Goal: Navigation & Orientation: Find specific page/section

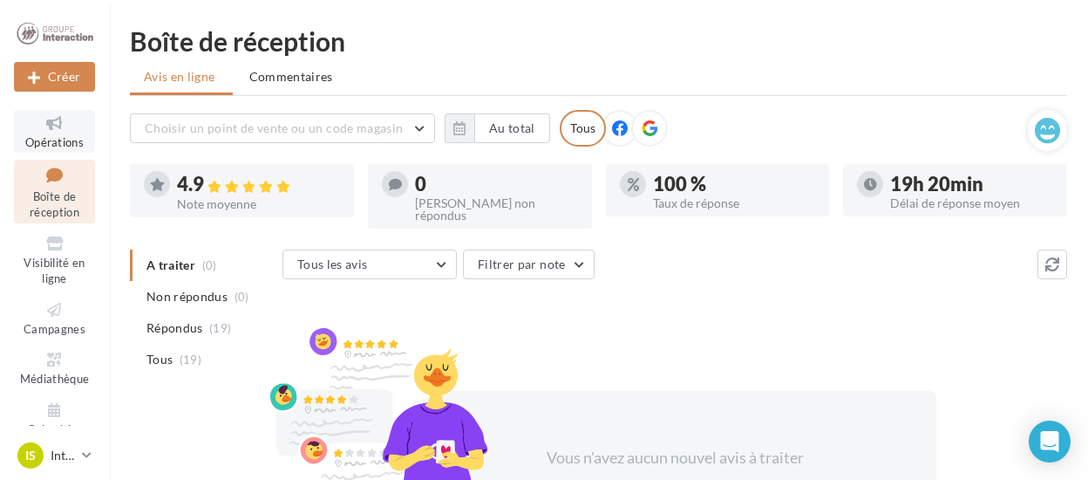
click at [75, 133] on link "Opérations" at bounding box center [54, 131] width 81 height 43
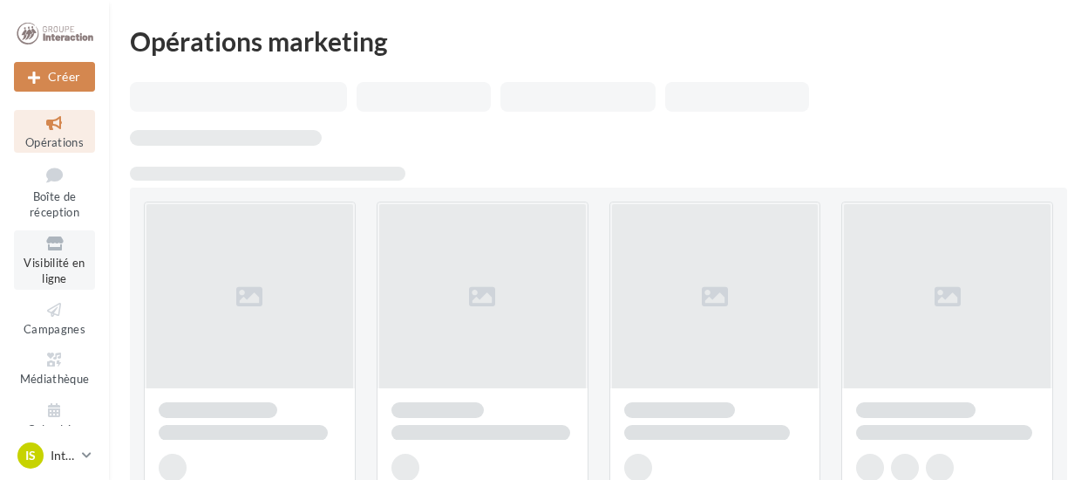
click at [45, 246] on icon at bounding box center [54, 244] width 71 height 20
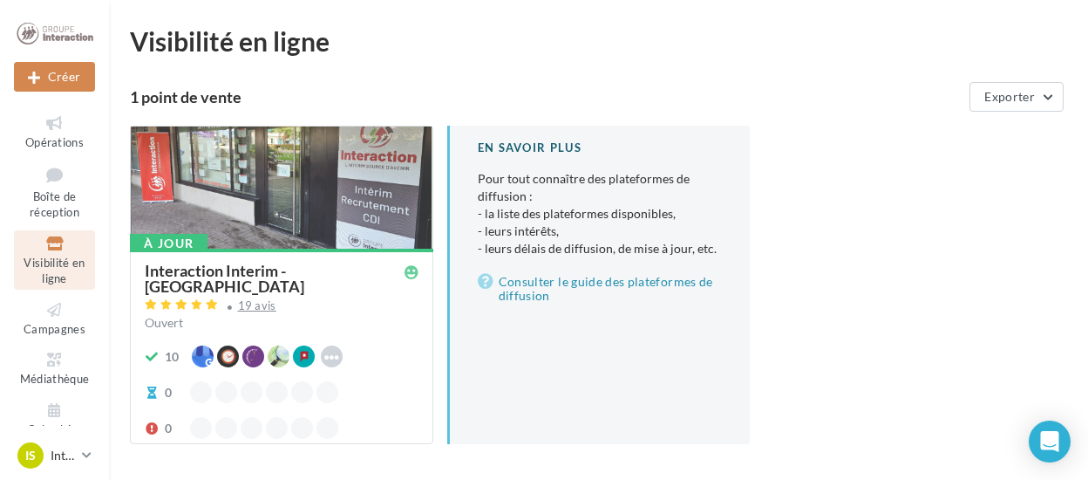
scroll to position [67, 0]
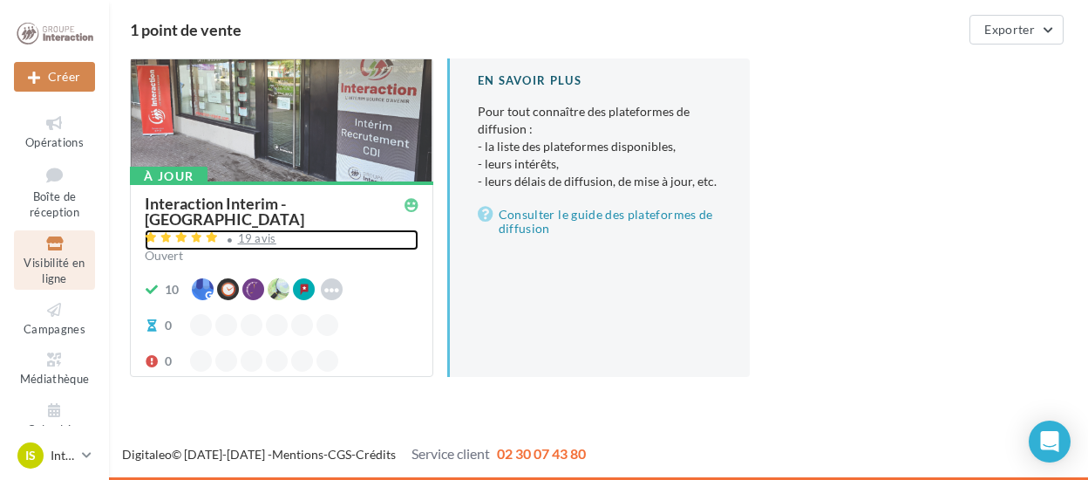
click at [246, 233] on div "19 avis" at bounding box center [257, 238] width 38 height 11
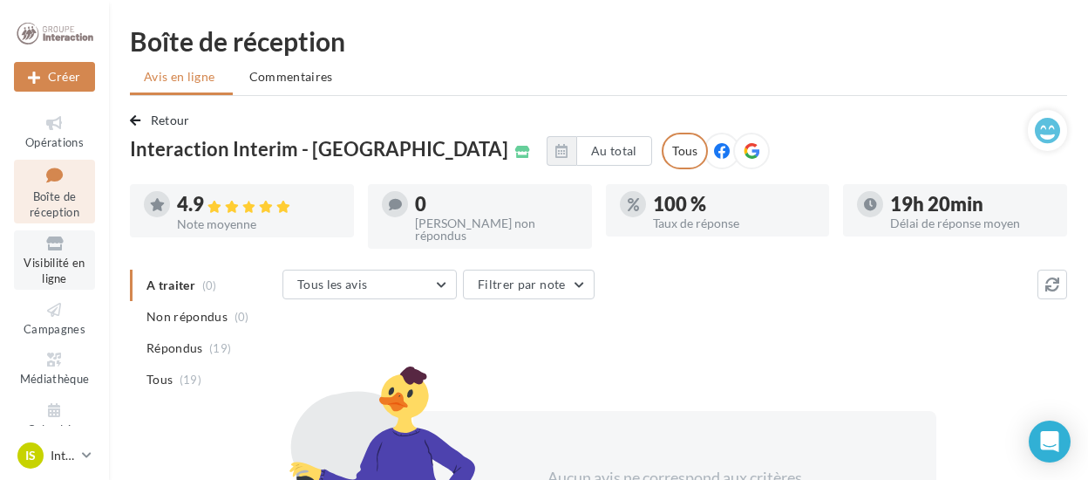
click at [51, 249] on icon at bounding box center [54, 244] width 71 height 20
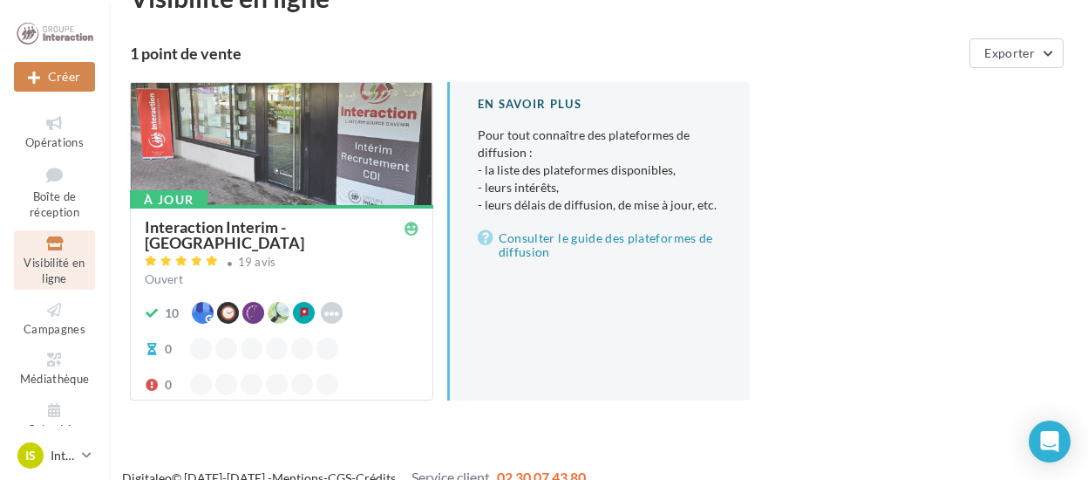
scroll to position [67, 0]
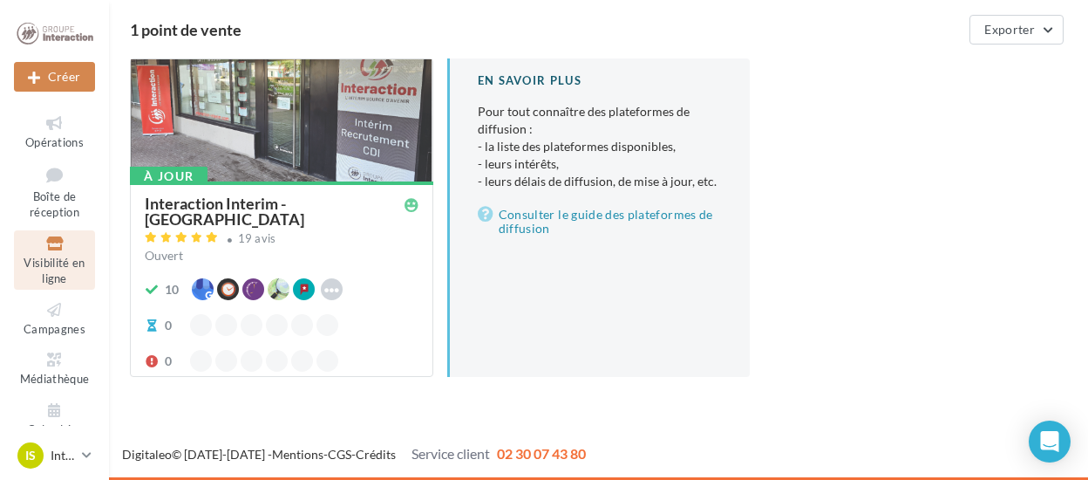
click at [183, 199] on div "Interaction Interim - [GEOGRAPHIC_DATA]" at bounding box center [275, 210] width 260 height 31
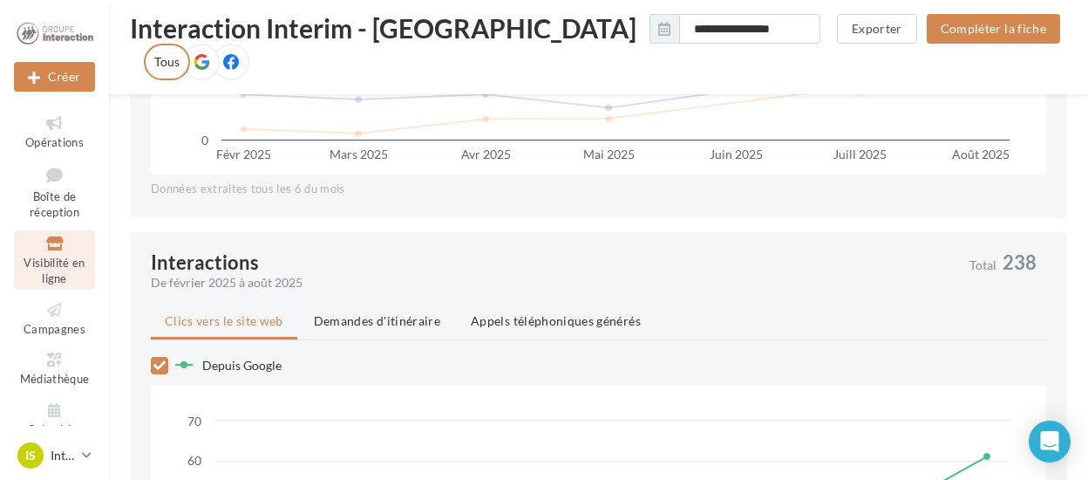
scroll to position [1026, 0]
